Goal: Information Seeking & Learning: Learn about a topic

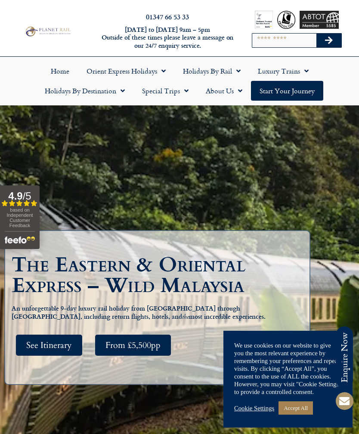
click at [55, 351] on span "See Itinerary" at bounding box center [49, 345] width 46 height 11
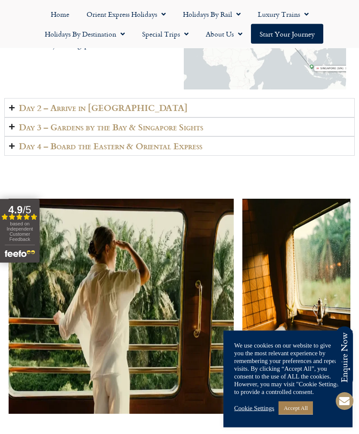
scroll to position [1573, 0]
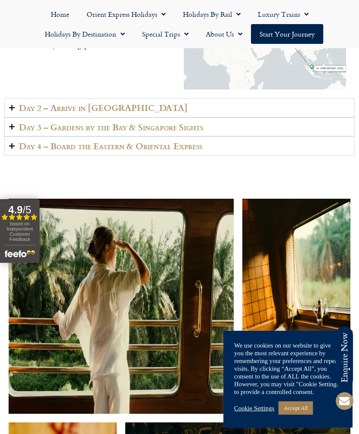
click at [163, 151] on h2 "Day 4 – Board the Eastern & Oriental Express" at bounding box center [110, 146] width 183 height 10
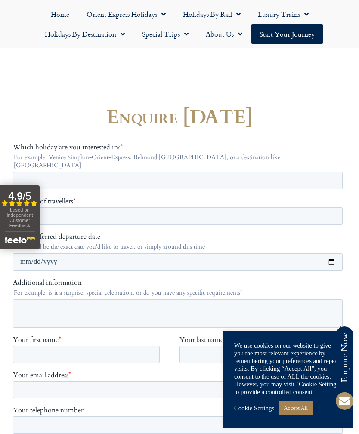
scroll to position [3126, 0]
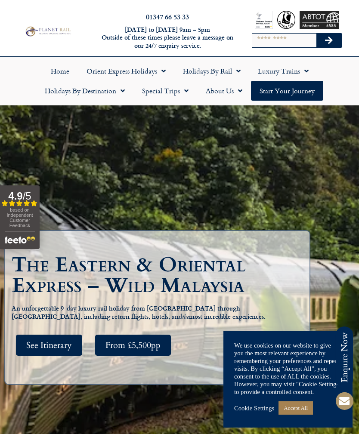
click at [54, 343] on div "The Eastern & Oriental Express – Wild Malaysia An unforgettable 9-day luxury ra…" at bounding box center [160, 307] width 296 height 105
click at [47, 351] on span "See Itinerary" at bounding box center [49, 345] width 46 height 11
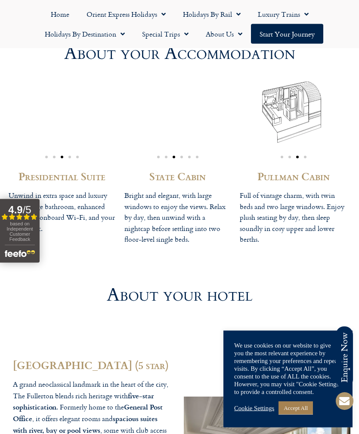
scroll to position [2480, 0]
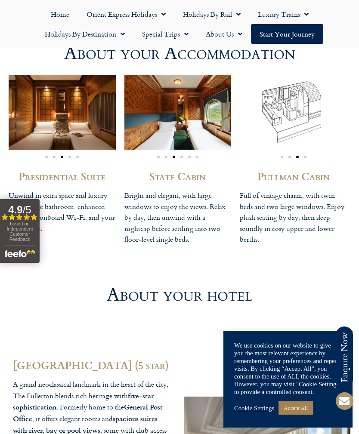
click at [185, 101] on img "3 / 6" at bounding box center [177, 112] width 107 height 74
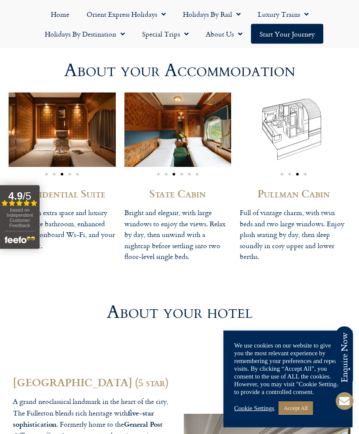
scroll to position [2447, 0]
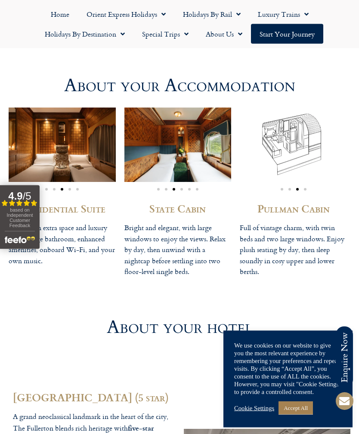
click at [186, 159] on img "3 / 6" at bounding box center [177, 145] width 107 height 74
click at [183, 223] on p "Bright and elegant, with large windows to enjoy the views. Relax by day, then u…" at bounding box center [177, 250] width 107 height 55
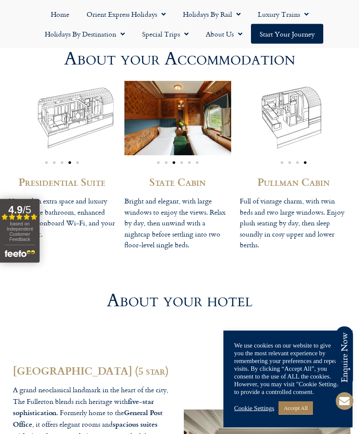
scroll to position [2473, 0]
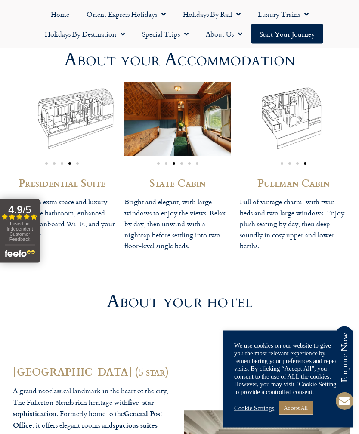
click at [186, 105] on img "3 / 6" at bounding box center [177, 119] width 107 height 74
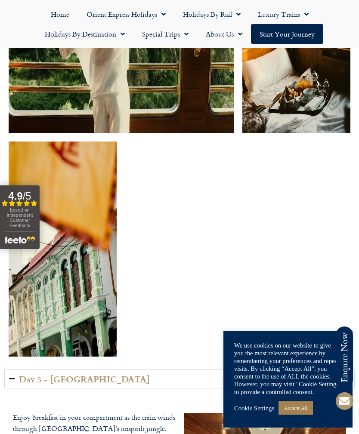
scroll to position [1850, 0]
